Goal: Transaction & Acquisition: Purchase product/service

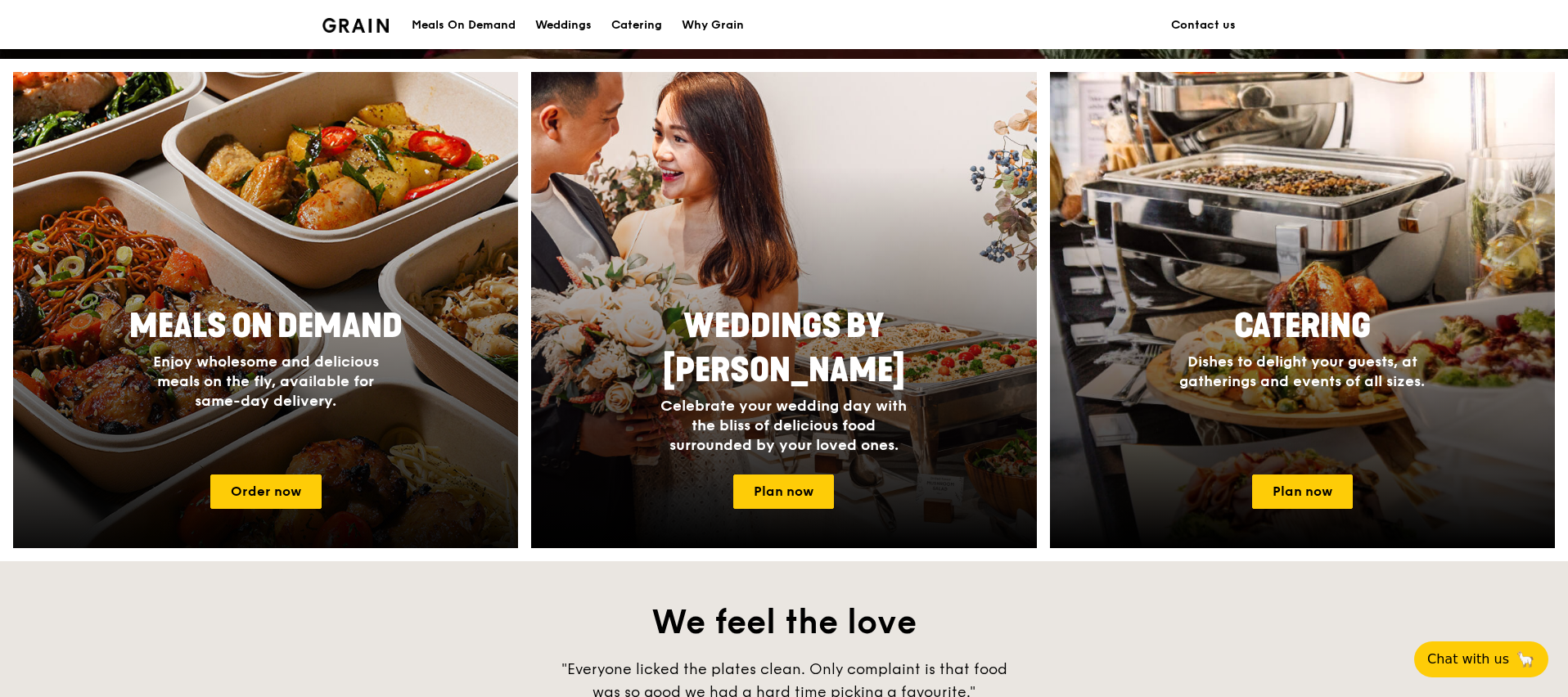
scroll to position [727, 0]
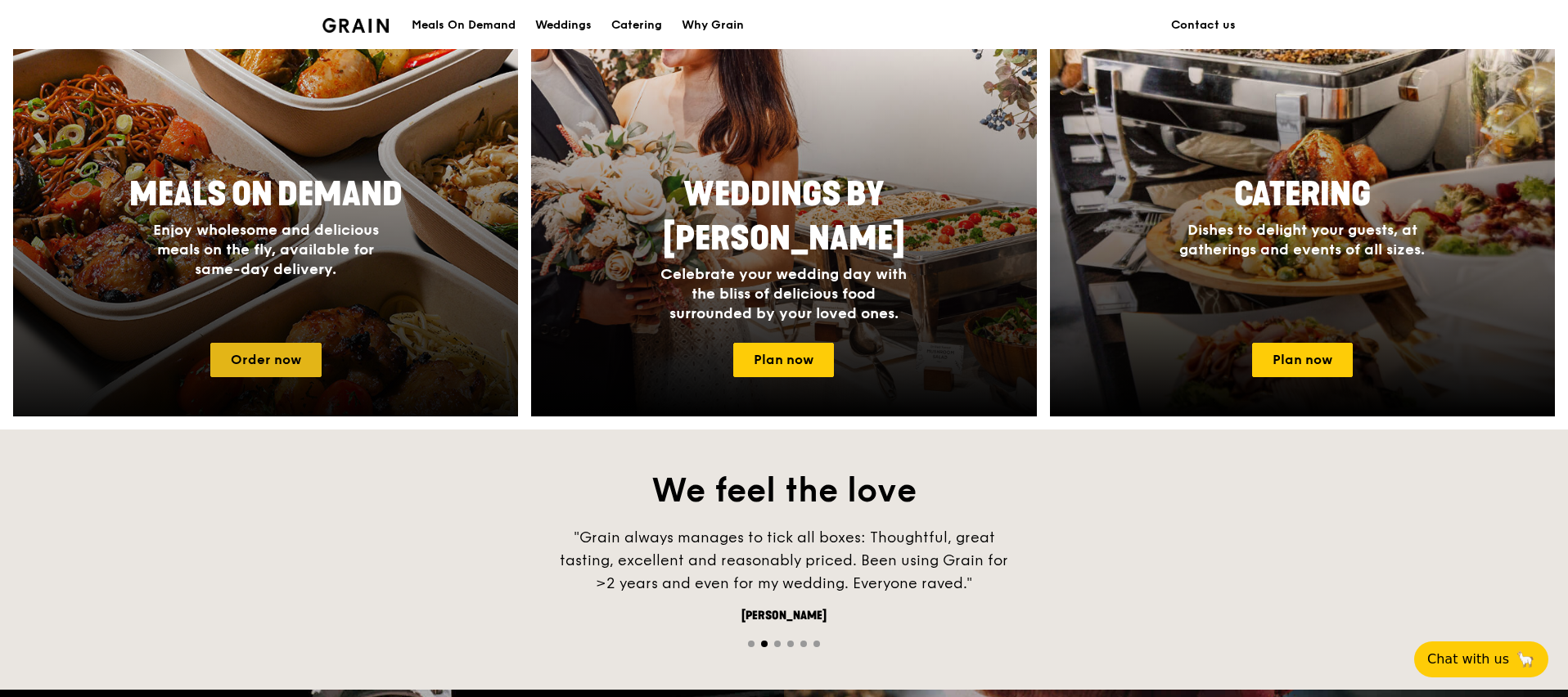
click at [297, 370] on link "Order now" at bounding box center [266, 360] width 112 height 35
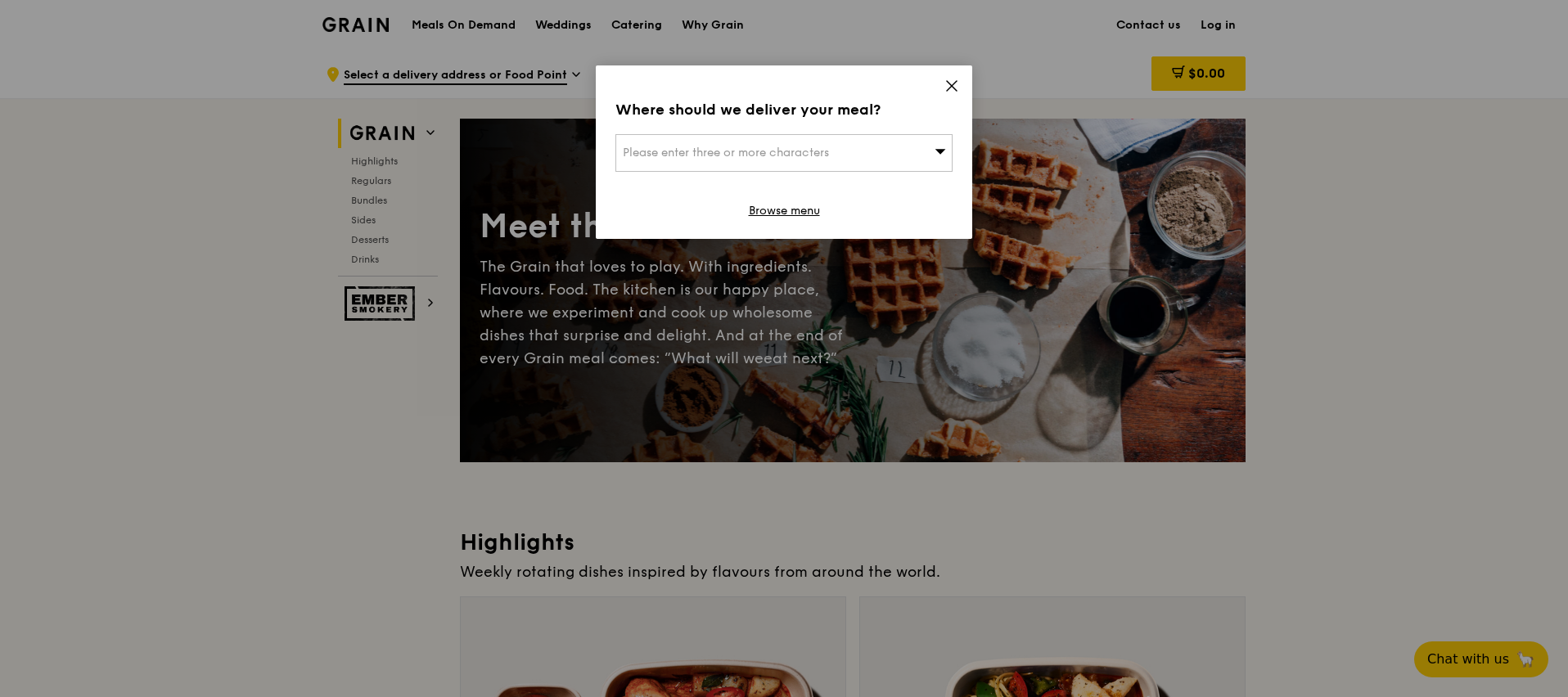
click at [967, 85] on div "Where should we deliver your meal? Please enter three or more characters Browse…" at bounding box center [784, 152] width 376 height 174
click at [960, 87] on div "Where should we deliver your meal? Please enter three or more characters Browse…" at bounding box center [784, 152] width 376 height 174
click at [956, 89] on icon at bounding box center [951, 86] width 10 height 10
